Goal: Transaction & Acquisition: Purchase product/service

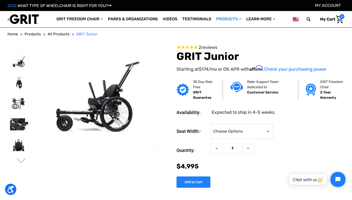
click at [100, 76] on img at bounding box center [98, 99] width 120 height 80
click at [267, 130] on select "Choose Options <10" 11-12"" at bounding box center [242, 131] width 63 height 15
select select "337"
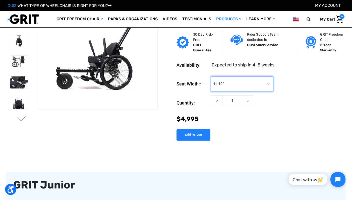
scroll to position [14, 0]
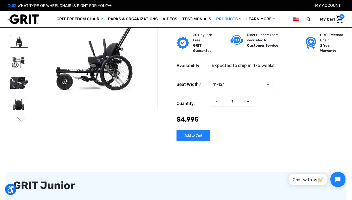
click at [18, 43] on img at bounding box center [19, 41] width 18 height 12
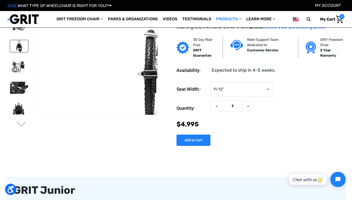
scroll to position [12, 0]
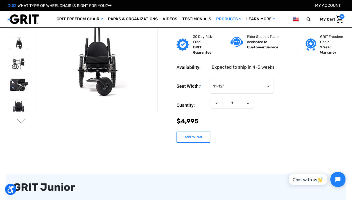
click at [193, 138] on input "Add to Cart" at bounding box center [194, 137] width 34 height 11
type input "Add to Cart"
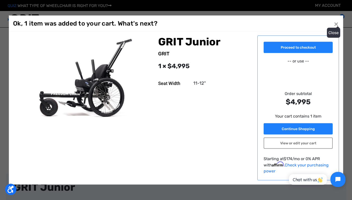
click at [336, 25] on button "Close ×" at bounding box center [336, 24] width 8 height 8
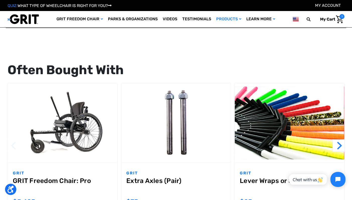
scroll to position [467, 0]
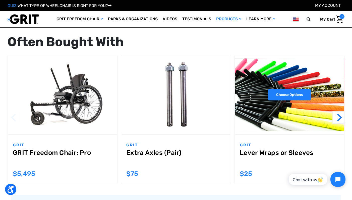
click at [285, 94] on link "Choose Options" at bounding box center [289, 94] width 43 height 11
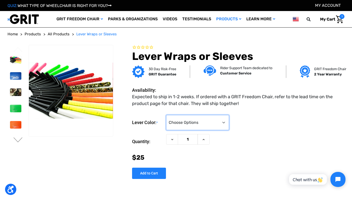
click at [225, 124] on select "Choose Options Black (Lever Sleeves) Blue Camo Green Orange Pink Purple Red Whi…" at bounding box center [197, 122] width 63 height 15
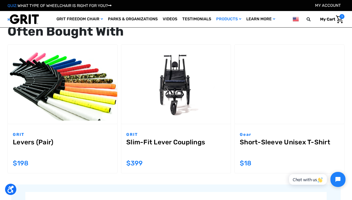
scroll to position [509, 0]
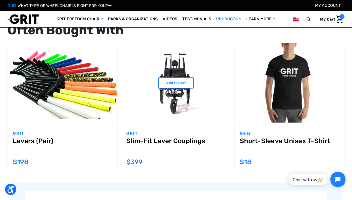
click at [166, 142] on link "Slim-Fit Lever Couplings" at bounding box center [175, 146] width 99 height 18
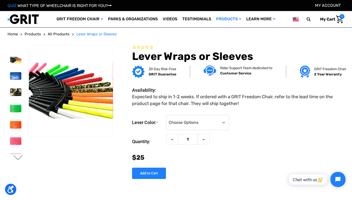
click at [18, 159] on button "Next" at bounding box center [18, 159] width 11 height 6
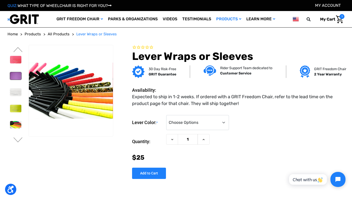
click at [17, 77] on img at bounding box center [15, 76] width 11 height 8
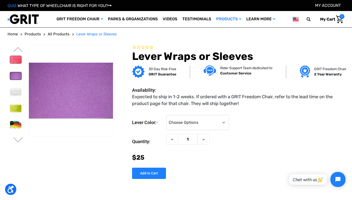
click at [18, 62] on img at bounding box center [15, 60] width 11 height 8
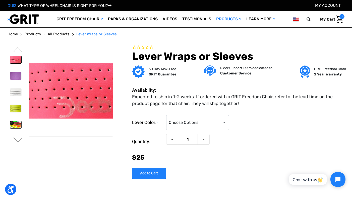
click at [17, 125] on img at bounding box center [15, 125] width 11 height 8
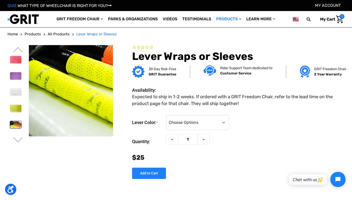
click at [86, 101] on figure at bounding box center [71, 91] width 85 height 92
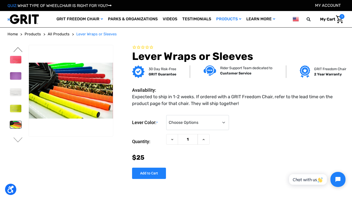
click at [18, 50] on button "Previous" at bounding box center [18, 50] width 11 height 6
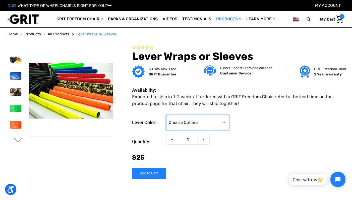
click at [224, 126] on select "Choose Options Black (Lever Sleeves) Blue Camo Green Orange Pink Purple Red Whi…" at bounding box center [197, 122] width 63 height 15
select select "383"
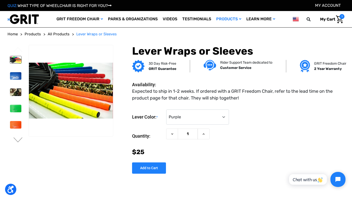
click at [16, 63] on img at bounding box center [15, 60] width 11 height 8
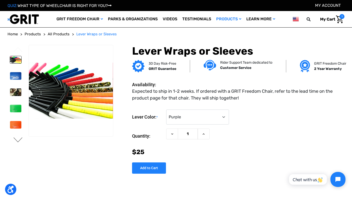
click at [17, 140] on button "Next" at bounding box center [18, 141] width 11 height 6
click at [16, 78] on img at bounding box center [15, 76] width 11 height 8
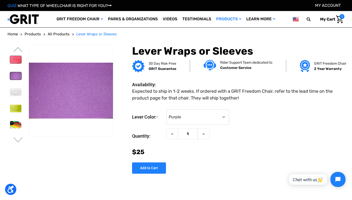
click at [18, 60] on img at bounding box center [15, 60] width 11 height 8
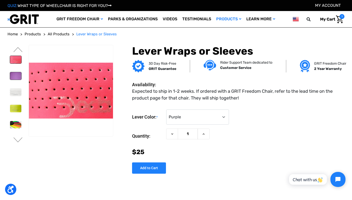
click at [17, 77] on img at bounding box center [15, 76] width 11 height 8
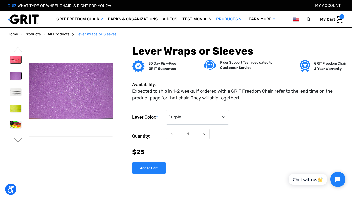
click at [16, 57] on img at bounding box center [15, 60] width 11 height 8
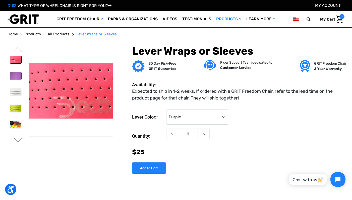
click at [14, 77] on img at bounding box center [15, 76] width 11 height 8
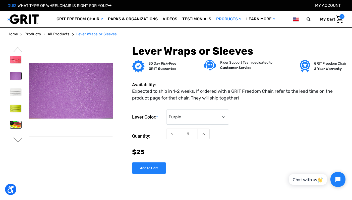
click at [16, 124] on img at bounding box center [15, 125] width 11 height 8
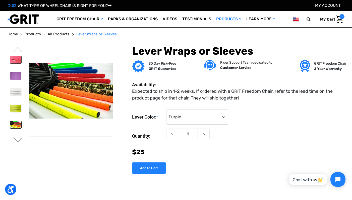
click at [18, 60] on img at bounding box center [15, 60] width 11 height 8
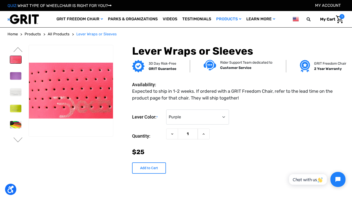
click at [153, 168] on input "Add to Cart" at bounding box center [149, 168] width 34 height 11
type input "Add to Cart"
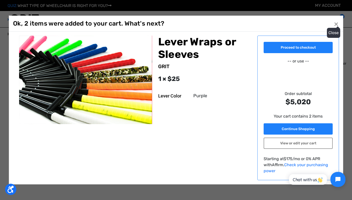
click at [335, 28] on span "×" at bounding box center [336, 24] width 5 height 10
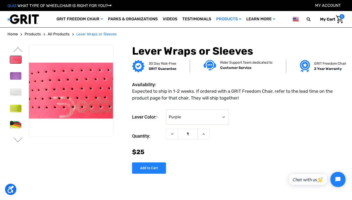
click at [340, 18] on span "2" at bounding box center [342, 16] width 5 height 5
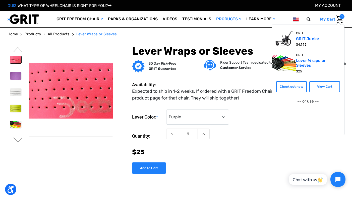
click at [259, 175] on div "Lever Wraps or Sleeves 30 Day Risk-Free GRIT Guarantee Rider Support Team dedic…" at bounding box center [230, 112] width 231 height 135
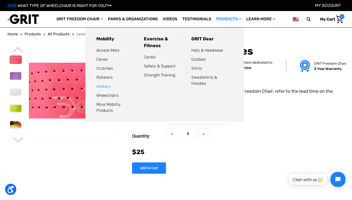
click at [99, 88] on link "Walkers" at bounding box center [103, 86] width 14 height 5
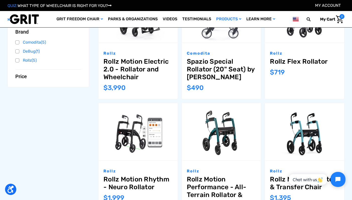
scroll to position [134, 0]
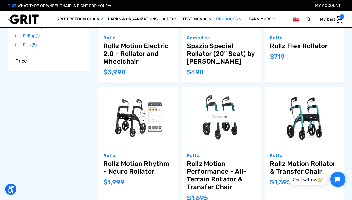
click at [218, 103] on img "Rollz Motion Performance - All-Terrain Rollator & Transfer Chair,$1,695.00\a" at bounding box center [221, 117] width 79 height 58
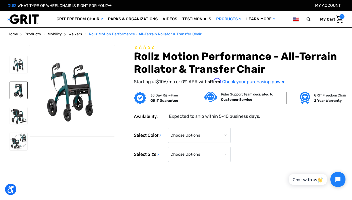
click at [23, 91] on img at bounding box center [19, 91] width 18 height 18
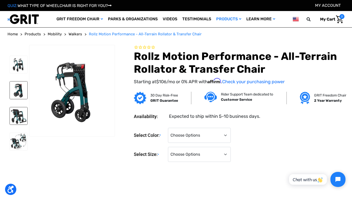
click at [19, 119] on img at bounding box center [19, 117] width 18 height 18
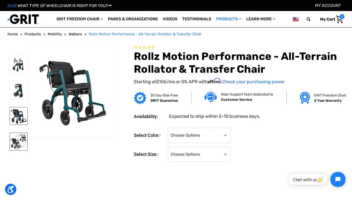
click at [19, 141] on img at bounding box center [19, 142] width 18 height 18
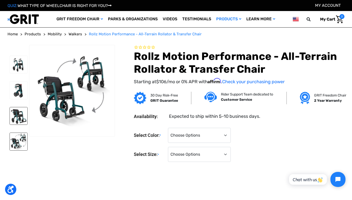
click at [21, 117] on img at bounding box center [19, 117] width 18 height 18
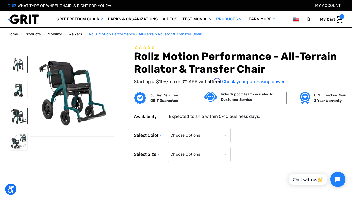
click at [17, 64] on img at bounding box center [19, 65] width 18 height 18
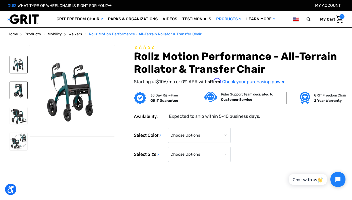
click at [19, 92] on img at bounding box center [19, 91] width 18 height 18
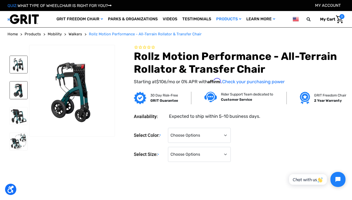
click at [21, 67] on img at bounding box center [19, 65] width 18 height 18
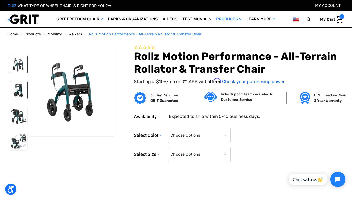
click at [18, 87] on img at bounding box center [19, 91] width 18 height 18
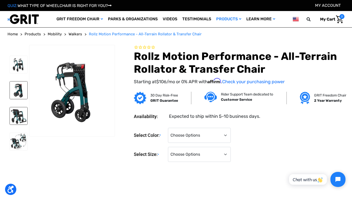
click at [22, 113] on img at bounding box center [19, 117] width 18 height 18
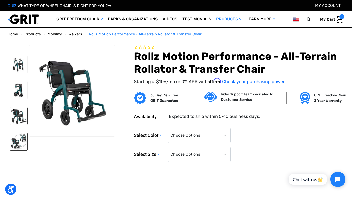
click at [19, 145] on img at bounding box center [19, 142] width 18 height 18
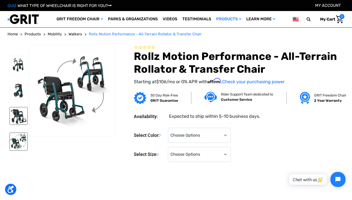
click at [18, 115] on img at bounding box center [19, 117] width 18 height 18
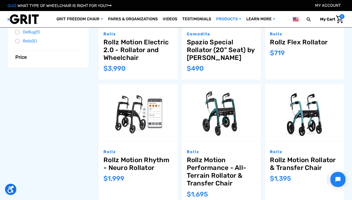
scroll to position [134, 0]
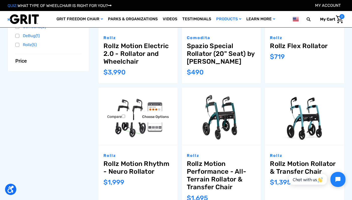
click at [129, 106] on img "Rollz Motion Rhythm - Neuro Rollator,$1,999.00\a" at bounding box center [137, 117] width 79 height 58
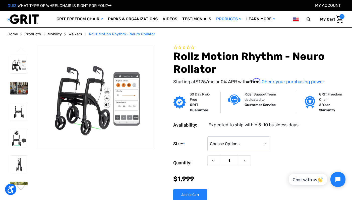
click at [21, 91] on img at bounding box center [19, 88] width 18 height 12
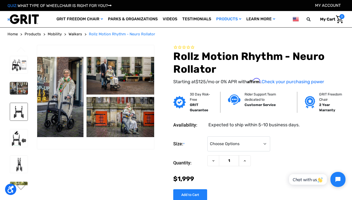
click at [26, 112] on img at bounding box center [19, 112] width 18 height 18
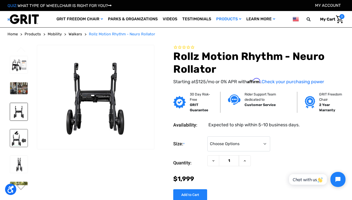
click at [26, 139] on img at bounding box center [19, 139] width 18 height 18
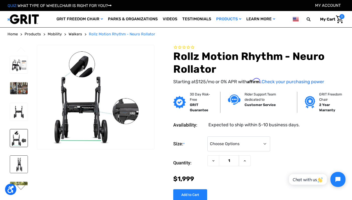
click at [24, 161] on img at bounding box center [19, 165] width 18 height 18
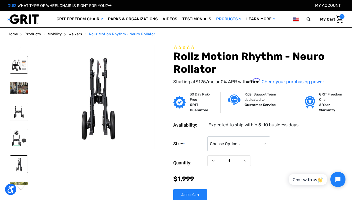
click at [21, 68] on img at bounding box center [19, 65] width 18 height 18
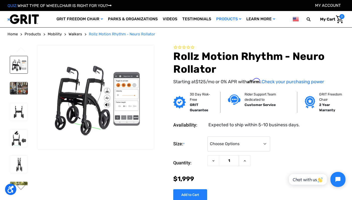
click at [24, 84] on img at bounding box center [19, 88] width 18 height 12
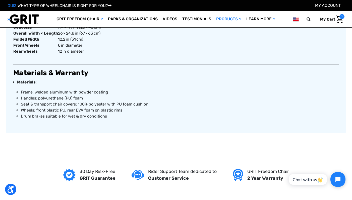
scroll to position [423, 0]
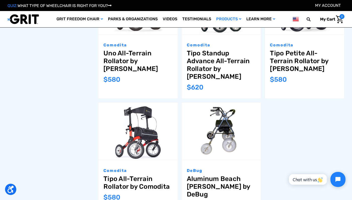
scroll to position [375, 0]
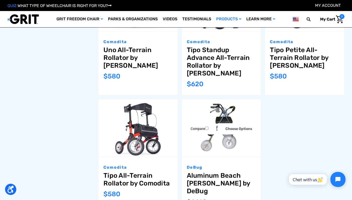
click at [226, 108] on img "Aluminum Beach Walker by DeBug,$1,160.00\a" at bounding box center [221, 128] width 79 height 53
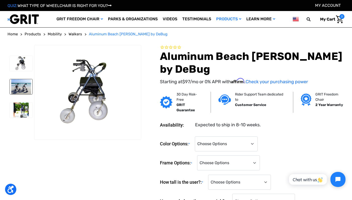
click at [25, 90] on img at bounding box center [21, 86] width 23 height 15
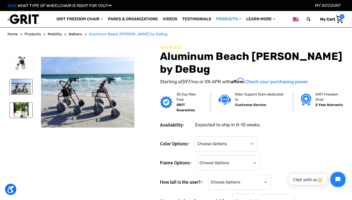
click at [28, 118] on img at bounding box center [21, 110] width 23 height 15
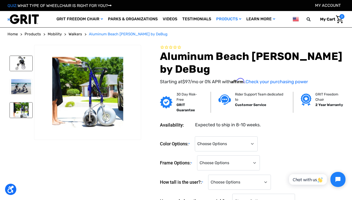
click at [21, 67] on img at bounding box center [21, 63] width 23 height 15
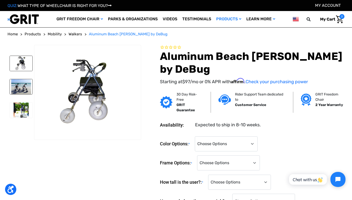
click at [23, 89] on img at bounding box center [21, 86] width 23 height 15
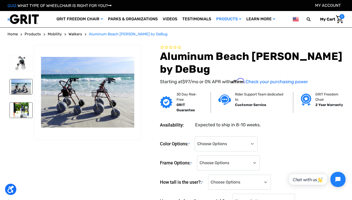
click at [26, 118] on img at bounding box center [21, 110] width 23 height 15
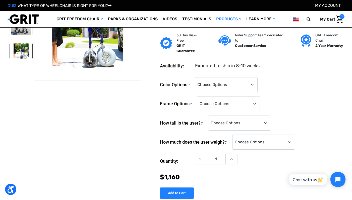
scroll to position [32, 0]
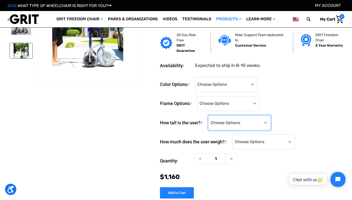
click at [271, 120] on select "Choose Options <5'0" 5'0" 5'1" 5'2" 5'3" 5'4" 5'5" 5'6" 5'7" 5'8" 5'9" 5'10" 5'…" at bounding box center [239, 123] width 63 height 15
select select "898"
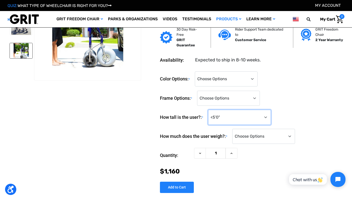
click at [271, 118] on select "Choose Options <5'0" 5'0" 5'1" 5'2" 5'3" 5'4" 5'5" 5'6" 5'7" 5'8" 5'9" 5'10" 5'…" at bounding box center [239, 117] width 63 height 15
click at [139, 131] on section at bounding box center [74, 86] width 137 height 202
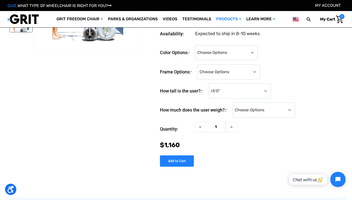
scroll to position [59, 0]
click at [295, 113] on select "Choose Options <100 lbs. 100-149 lbs. 150-199 lbs. 200-249 lbs. 250-299 lbs. 30…" at bounding box center [263, 109] width 63 height 15
select select "919"
click at [317, 85] on div "How tall is the user?: * Choose Options <5'0" 5'0" 5'1" 5'2" 5'3" 5'4" 5'5" 5'6…" at bounding box center [252, 90] width 185 height 15
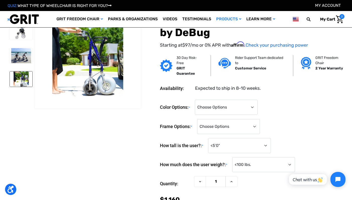
scroll to position [0, 0]
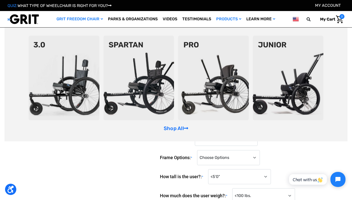
click at [213, 92] on img at bounding box center [213, 78] width 71 height 85
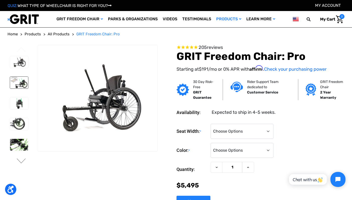
click at [26, 84] on img at bounding box center [19, 83] width 18 height 12
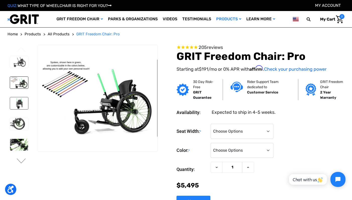
click at [18, 104] on img at bounding box center [19, 103] width 18 height 12
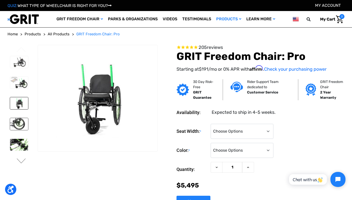
click at [17, 126] on img at bounding box center [19, 124] width 18 height 12
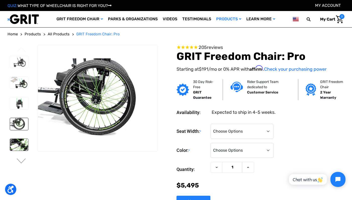
click at [20, 149] on img at bounding box center [19, 145] width 18 height 12
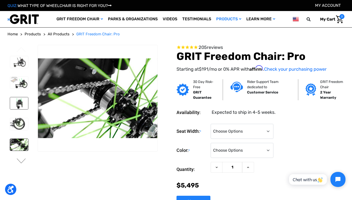
click at [21, 102] on img at bounding box center [19, 103] width 18 height 12
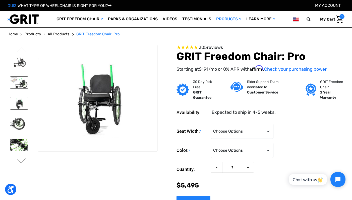
click at [22, 83] on img at bounding box center [19, 83] width 18 height 12
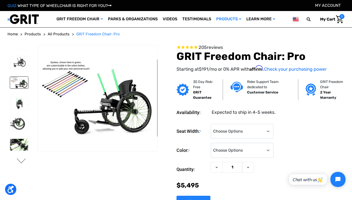
click at [21, 161] on button "Next" at bounding box center [21, 162] width 11 height 6
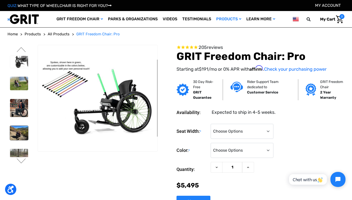
click at [22, 135] on img at bounding box center [19, 133] width 18 height 14
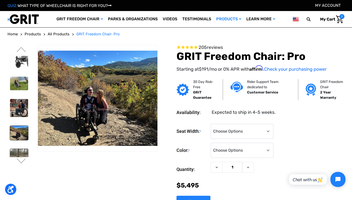
click at [23, 150] on img at bounding box center [19, 158] width 18 height 19
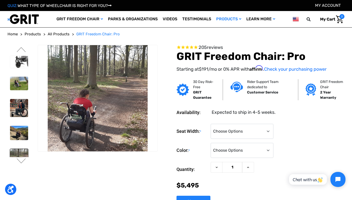
click at [269, 133] on select "Choose Options 16" 18" 20"" at bounding box center [242, 131] width 63 height 15
click at [63, 34] on span "All Products" at bounding box center [59, 34] width 22 height 5
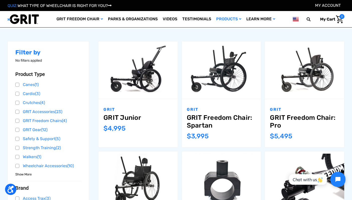
scroll to position [65, 0]
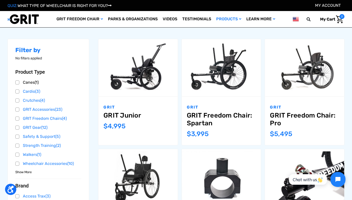
click at [27, 83] on link "Canes (1)" at bounding box center [48, 83] width 66 height 8
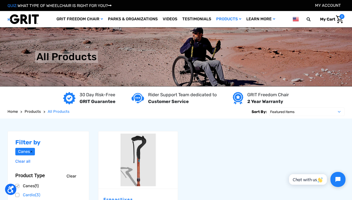
click at [18, 186] on link "Canes (1)" at bounding box center [48, 187] width 66 height 8
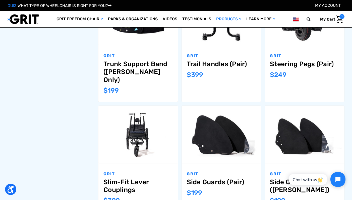
scroll to position [488, 0]
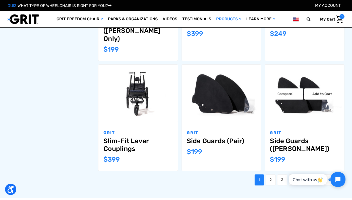
click at [276, 137] on link "Side Guards ([PERSON_NAME])" at bounding box center [304, 145] width 69 height 16
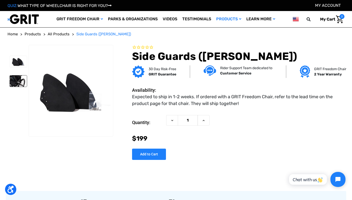
click at [16, 81] on img at bounding box center [18, 81] width 17 height 11
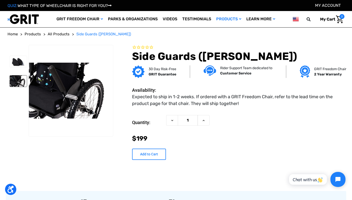
click at [160, 155] on input "Add to Cart" at bounding box center [149, 154] width 34 height 11
type input "Add to Cart"
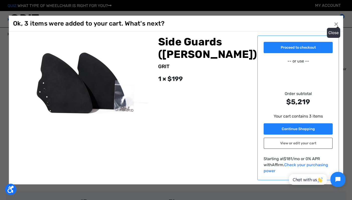
click at [333, 28] on button "Close ×" at bounding box center [336, 24] width 8 height 8
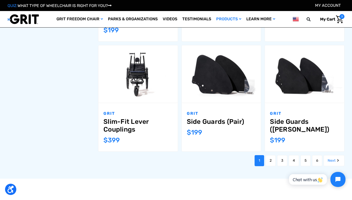
scroll to position [513, 0]
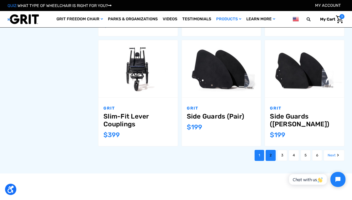
click at [269, 150] on link "2" at bounding box center [271, 155] width 10 height 11
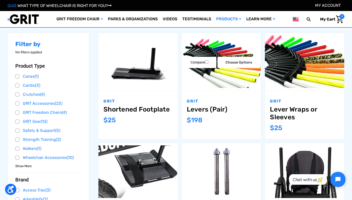
scroll to position [70, 0]
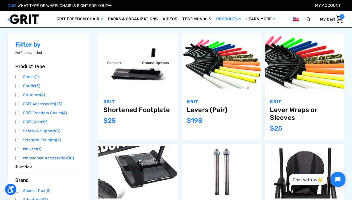
click at [118, 110] on link "Shortened Footplate" at bounding box center [138, 110] width 69 height 8
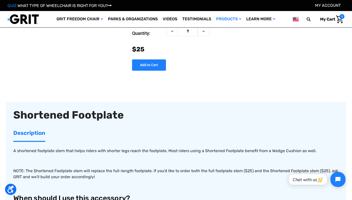
scroll to position [160, 0]
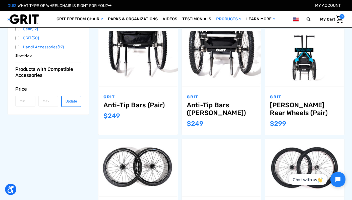
scroll to position [265, 0]
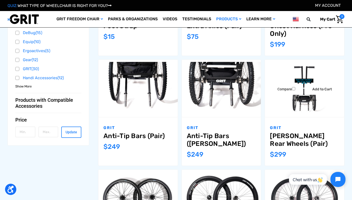
click at [275, 139] on link "[PERSON_NAME] Rear Wheels (Pair)" at bounding box center [304, 140] width 69 height 16
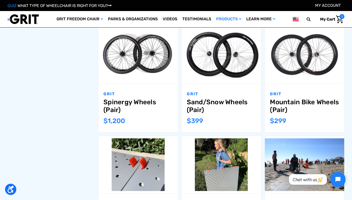
scroll to position [408, 0]
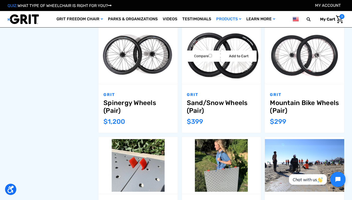
click at [211, 39] on img "Sand/Snow Wheels (Pair),$399.00\a" at bounding box center [221, 55] width 79 height 53
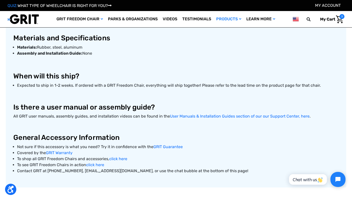
scroll to position [244, 0]
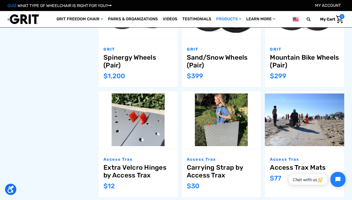
scroll to position [813, 0]
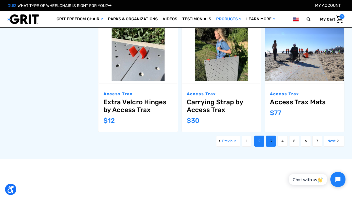
click at [272, 144] on link "3" at bounding box center [271, 141] width 10 height 11
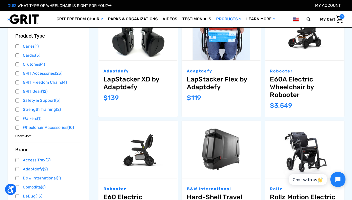
scroll to position [107, 0]
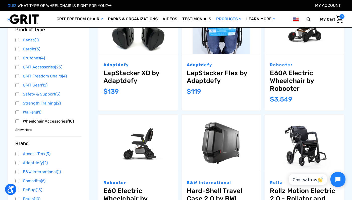
click at [49, 122] on link "Wheelchair Accessories (10)" at bounding box center [48, 122] width 66 height 8
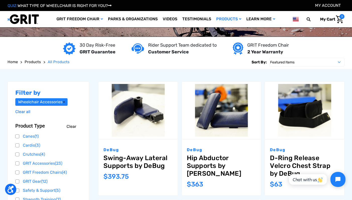
scroll to position [84, 0]
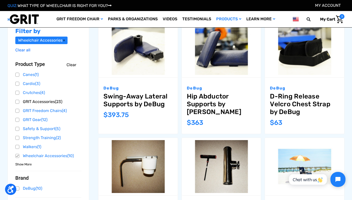
click at [48, 102] on link "GRIT Accessories (23)" at bounding box center [48, 102] width 66 height 8
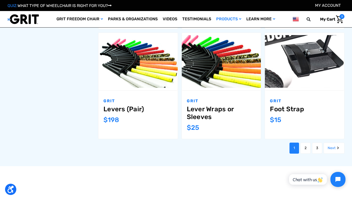
scroll to position [521, 0]
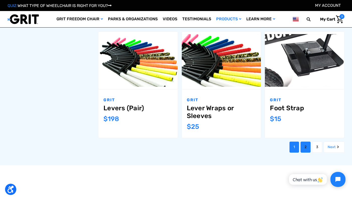
click at [305, 143] on link "2" at bounding box center [306, 147] width 10 height 11
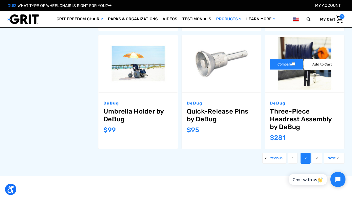
scroll to position [528, 0]
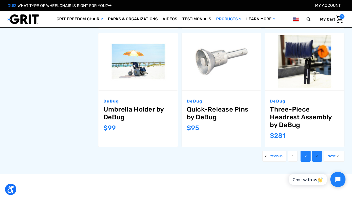
click at [317, 151] on link "3" at bounding box center [317, 156] width 10 height 11
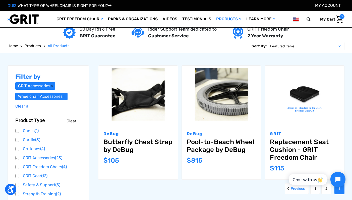
scroll to position [53, 0]
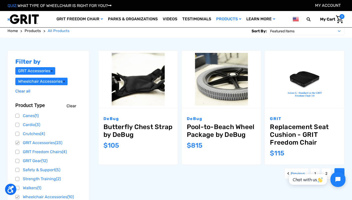
click at [341, 19] on img "Cart with 3 items" at bounding box center [339, 20] width 7 height 8
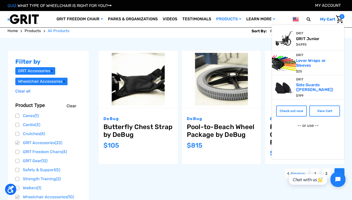
click at [310, 38] on link "GRIT Junior" at bounding box center [308, 38] width 25 height 5
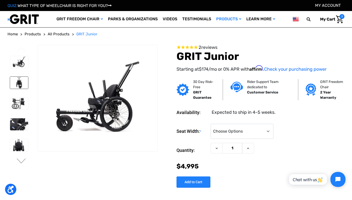
click at [20, 85] on img at bounding box center [19, 83] width 18 height 12
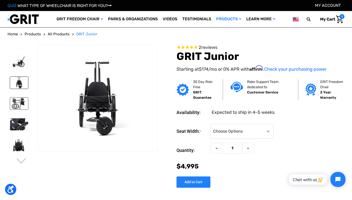
click at [19, 104] on img at bounding box center [19, 104] width 18 height 12
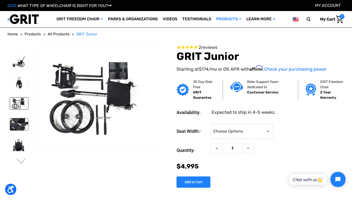
click at [23, 125] on img at bounding box center [19, 125] width 18 height 12
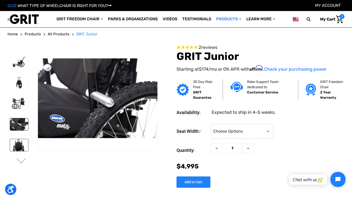
click at [20, 147] on img at bounding box center [19, 145] width 18 height 12
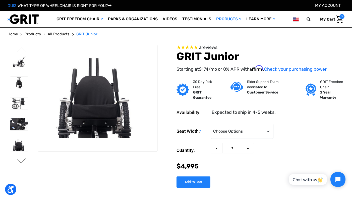
click at [22, 161] on button "Next" at bounding box center [21, 162] width 11 height 6
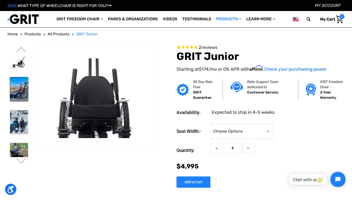
click at [21, 95] on img at bounding box center [19, 89] width 18 height 24
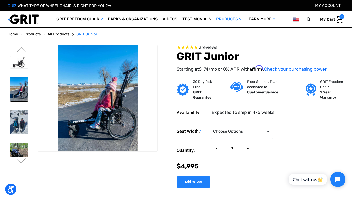
click at [21, 126] on img at bounding box center [19, 122] width 18 height 24
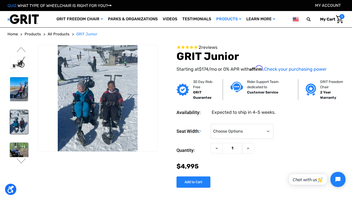
click at [21, 155] on img at bounding box center [19, 155] width 18 height 24
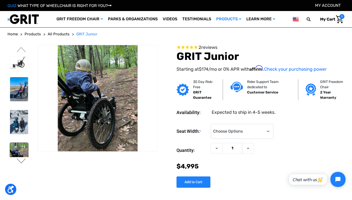
click at [22, 161] on button "Next" at bounding box center [21, 162] width 11 height 6
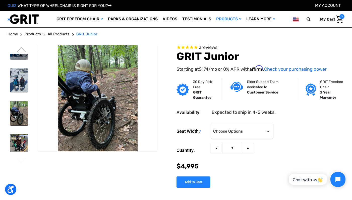
click at [23, 143] on img at bounding box center [19, 143] width 18 height 18
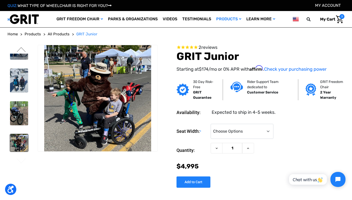
click at [21, 143] on img at bounding box center [19, 143] width 18 height 18
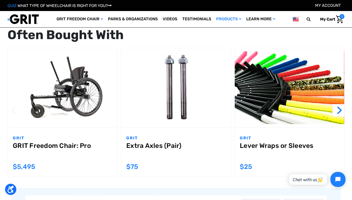
scroll to position [496, 0]
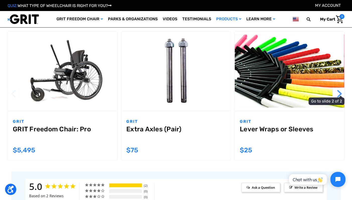
click at [340, 93] on button "Next" at bounding box center [339, 94] width 13 height 13
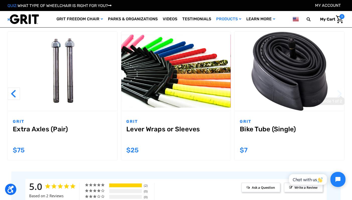
click at [338, 91] on button "Next" at bounding box center [339, 94] width 13 height 13
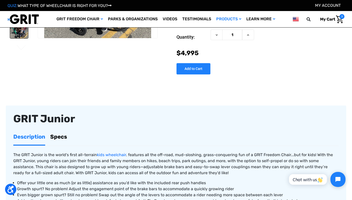
scroll to position [0, 0]
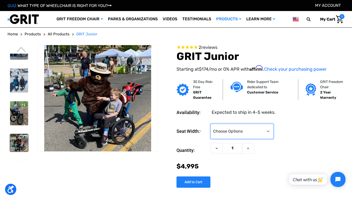
click at [268, 133] on select "Choose Options <10" 11-12"" at bounding box center [242, 131] width 63 height 15
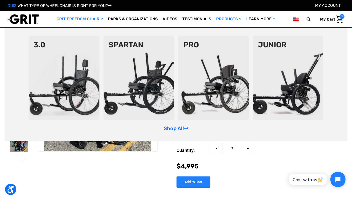
click at [99, 18] on link "GRIT Freedom Chair" at bounding box center [80, 19] width 52 height 16
click at [225, 95] on img at bounding box center [213, 78] width 71 height 85
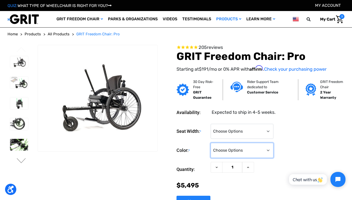
click at [268, 152] on select "Choose Options Black Blue Green Orange Pink Purple Red White Yellow" at bounding box center [242, 150] width 63 height 15
click at [20, 148] on img at bounding box center [19, 145] width 18 height 12
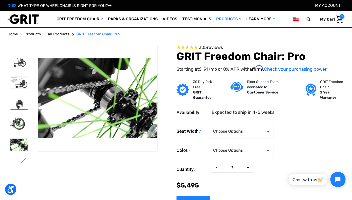
click at [22, 102] on img at bounding box center [19, 103] width 18 height 12
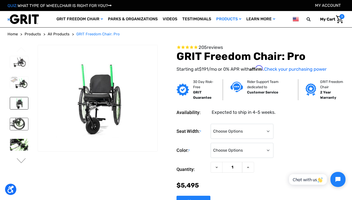
click at [20, 122] on img at bounding box center [19, 124] width 18 height 12
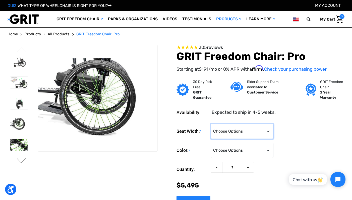
click at [262, 130] on select "Choose Options 16" 18" 20"" at bounding box center [242, 131] width 63 height 15
click at [336, 20] on span "My Cart" at bounding box center [331, 19] width 23 height 5
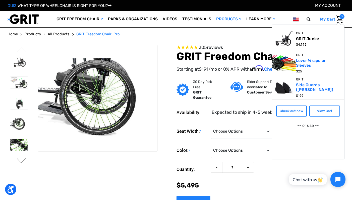
click at [306, 39] on link "GRIT Junior" at bounding box center [308, 38] width 25 height 5
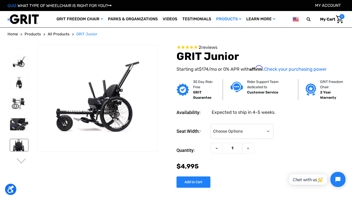
click at [18, 146] on img at bounding box center [19, 145] width 18 height 12
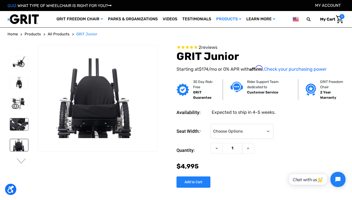
click at [16, 126] on img at bounding box center [19, 125] width 18 height 12
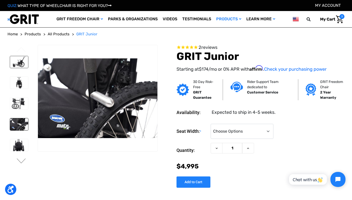
click at [20, 63] on img at bounding box center [19, 62] width 18 height 12
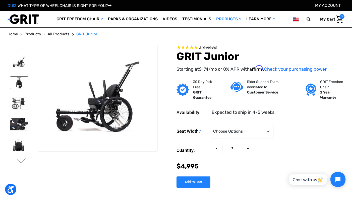
click at [19, 80] on img at bounding box center [19, 83] width 18 height 12
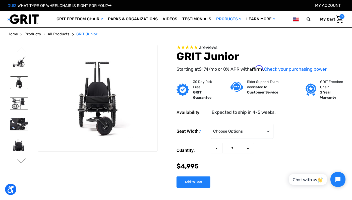
click at [17, 104] on img at bounding box center [19, 104] width 18 height 12
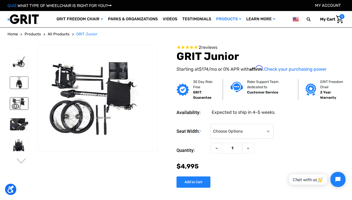
click at [24, 86] on img at bounding box center [19, 83] width 18 height 12
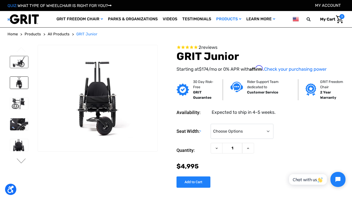
click at [23, 68] on img at bounding box center [19, 62] width 18 height 12
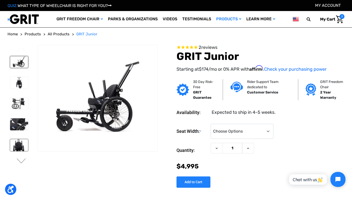
click at [18, 151] on img at bounding box center [19, 145] width 18 height 12
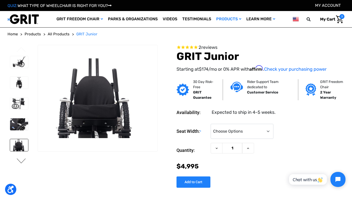
click at [22, 161] on button "Next" at bounding box center [21, 162] width 11 height 6
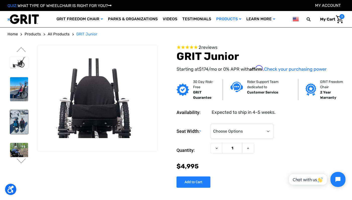
click at [21, 123] on img at bounding box center [19, 122] width 18 height 24
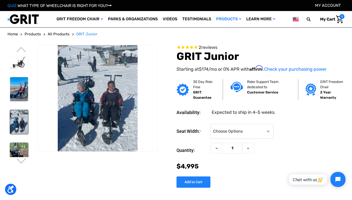
click at [21, 149] on img at bounding box center [19, 155] width 18 height 24
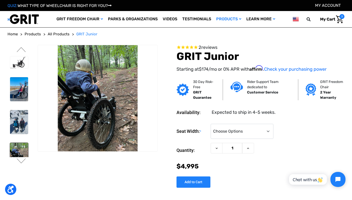
scroll to position [4, 0]
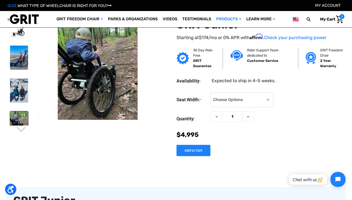
click at [20, 120] on img at bounding box center [19, 124] width 18 height 24
click at [22, 132] on button "Next" at bounding box center [21, 130] width 11 height 6
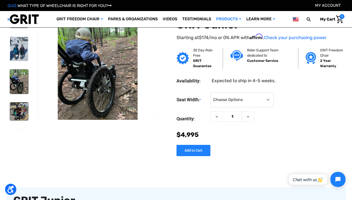
click at [25, 105] on img at bounding box center [19, 112] width 18 height 18
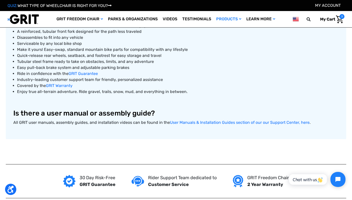
scroll to position [0, 0]
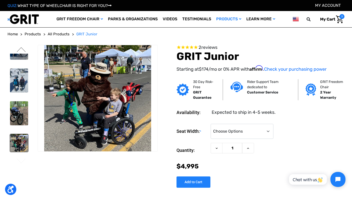
click at [336, 20] on img "Cart with 3 items" at bounding box center [339, 20] width 7 height 8
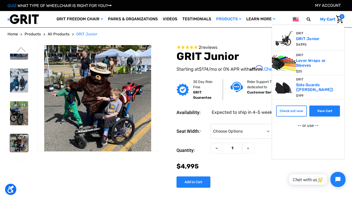
click at [329, 114] on link "View Cart" at bounding box center [325, 111] width 31 height 11
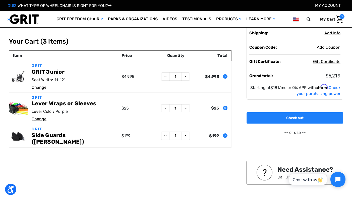
scroll to position [16, 0]
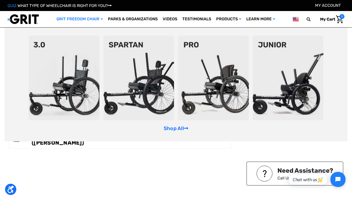
click at [306, 102] on img at bounding box center [288, 78] width 71 height 85
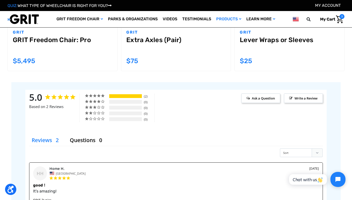
scroll to position [619, 0]
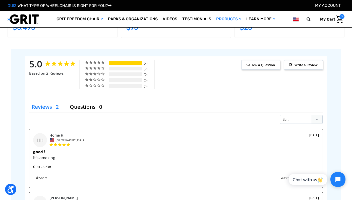
click at [337, 19] on img "Cart with 3 items" at bounding box center [339, 20] width 7 height 8
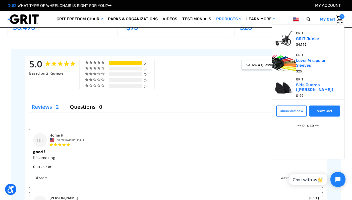
click at [323, 110] on link "View Cart" at bounding box center [325, 111] width 31 height 11
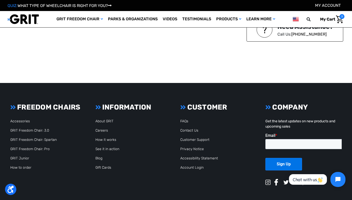
scroll to position [170, 0]
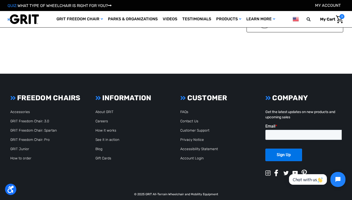
click at [344, 19] on link "My Cart 3" at bounding box center [331, 19] width 28 height 11
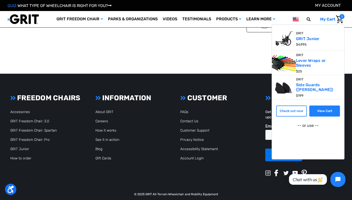
click at [330, 111] on link "View Cart" at bounding box center [325, 111] width 31 height 11
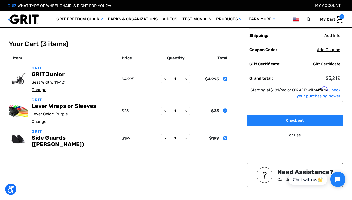
scroll to position [14, 0]
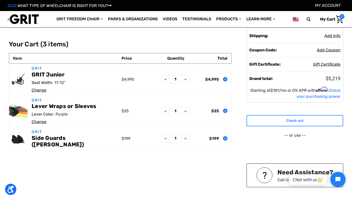
click at [300, 115] on link "Check out" at bounding box center [295, 120] width 97 height 11
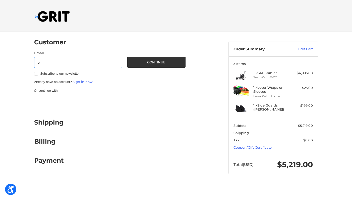
type input "[EMAIL_ADDRESS][DOMAIN_NAME]"
click at [36, 75] on label "Subscribe to our newsletter." at bounding box center [78, 74] width 88 height 4
click at [34, 72] on input "Subscribe to our newsletter." at bounding box center [34, 71] width 0 height 0
checkbox input "true"
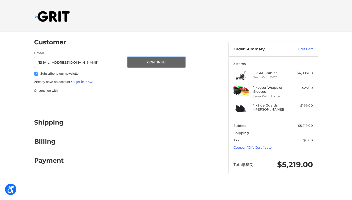
click at [158, 62] on button "Continue" at bounding box center [156, 62] width 58 height 11
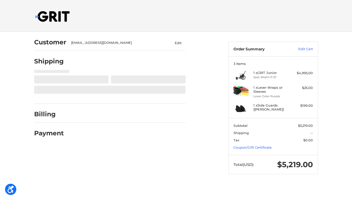
select select "US"
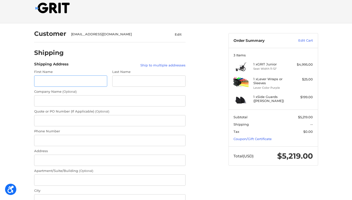
scroll to position [3, 0]
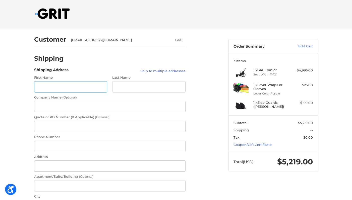
click at [72, 89] on input "First Name" at bounding box center [70, 86] width 73 height 11
type input "[PERSON_NAME]"
type input "2062294524"
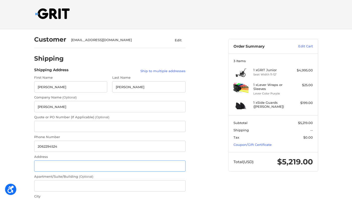
type input "[STREET_ADDRESS]"
type input "[GEOGRAPHIC_DATA]"
select select "WA"
type input "98136"
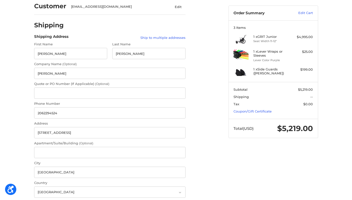
scroll to position [38, 0]
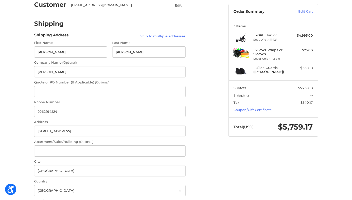
radio input "true"
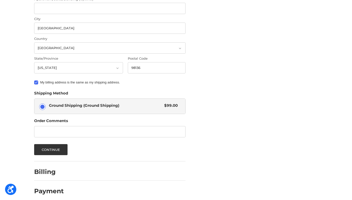
scroll to position [185, 0]
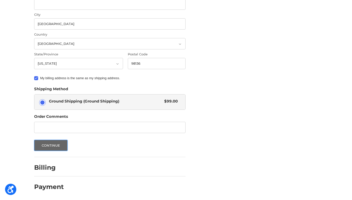
click at [53, 146] on button "Continue" at bounding box center [51, 145] width 34 height 11
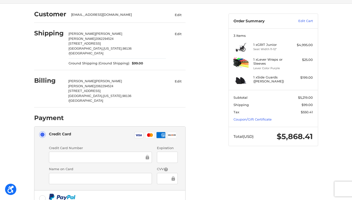
scroll to position [47, 0]
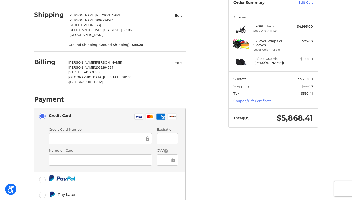
click at [97, 134] on div at bounding box center [100, 138] width 103 height 11
click at [217, 173] on div "Customer [EMAIL_ADDRESS][DOMAIN_NAME] Edit Shipping [PERSON_NAME] 2062294524 [S…" at bounding box center [127, 118] width 194 height 267
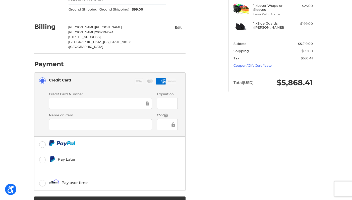
scroll to position [94, 0]
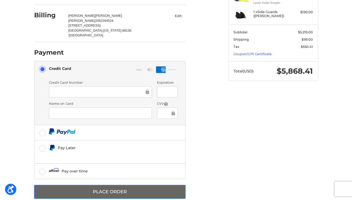
click at [108, 185] on button "Place Order" at bounding box center [109, 192] width 151 height 14
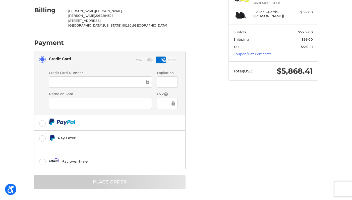
scroll to position [0, 0]
